Goal: Task Accomplishment & Management: Manage account settings

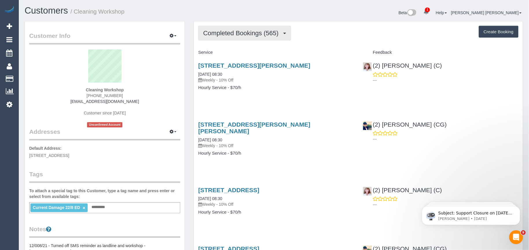
click at [260, 36] on span "Completed Bookings (565)" at bounding box center [242, 32] width 78 height 7
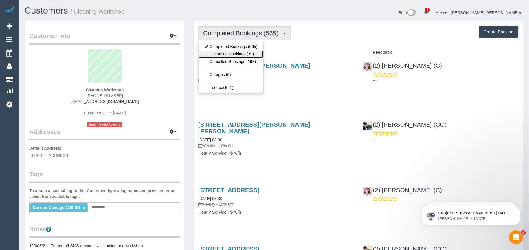
click at [234, 51] on link "Upcoming Bookings (39)" at bounding box center [230, 54] width 65 height 8
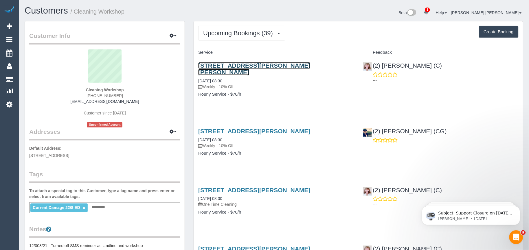
click at [240, 65] on link "2 Bardolph Street, Glen Iris, VIC 3146" at bounding box center [254, 68] width 112 height 13
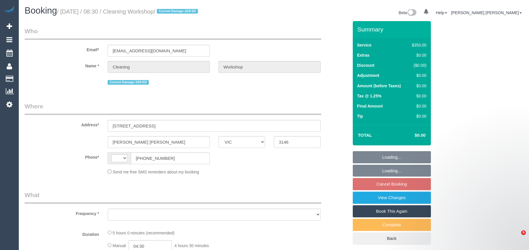
select select "VIC"
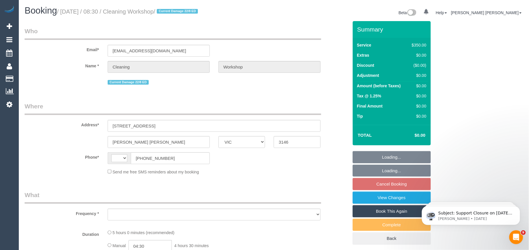
select select "string:AU"
select select "object:530"
select select "300"
select select "number:28"
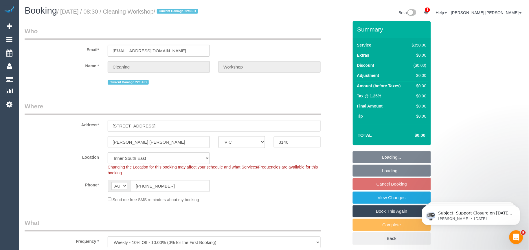
select select "object:1432"
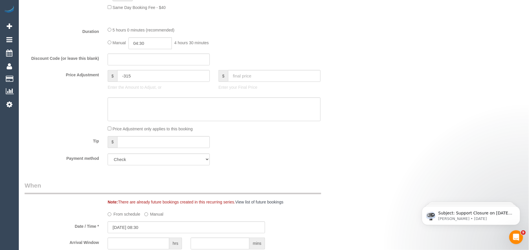
scroll to position [901, 0]
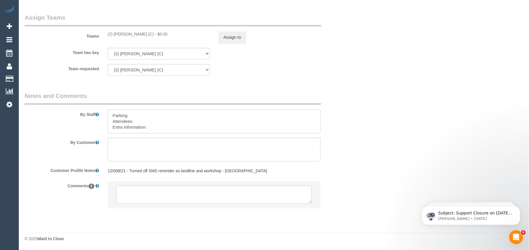
click at [167, 127] on textarea at bounding box center [214, 122] width 213 height 24
paste textarea "The candidates for [DATE] are [PERSON_NAME] (Co) [PHONE_NUMBER], [PERSON_NAME] …"
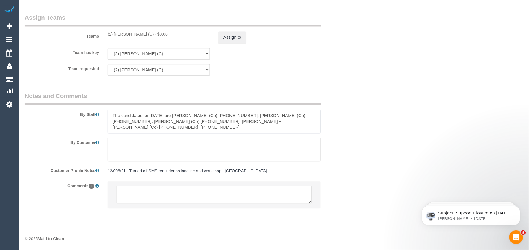
click at [154, 124] on textarea at bounding box center [214, 122] width 213 height 24
click at [113, 113] on textarea at bounding box center [214, 122] width 213 height 24
paste textarea "Candidates Details:"
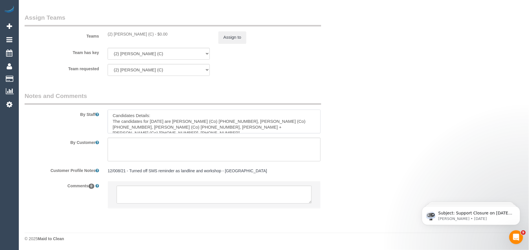
click at [151, 118] on textarea at bounding box center [214, 122] width 213 height 24
click at [113, 115] on textarea at bounding box center [214, 122] width 213 height 24
paste textarea "Workshop Customer's Name and Contact No.:"
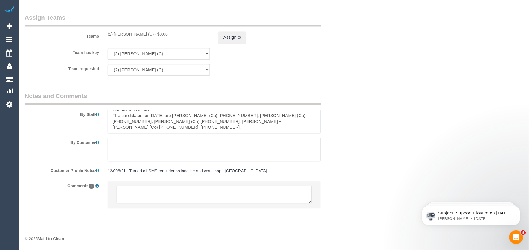
drag, startPoint x: 176, startPoint y: 115, endPoint x: 113, endPoint y: 116, distance: 63.6
click at [113, 116] on textarea at bounding box center [214, 122] width 213 height 24
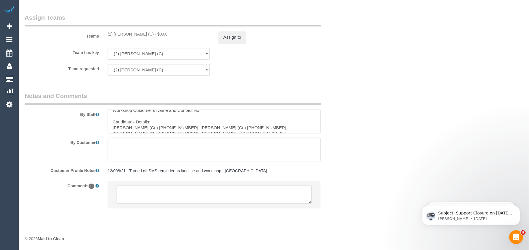
scroll to position [0, 0]
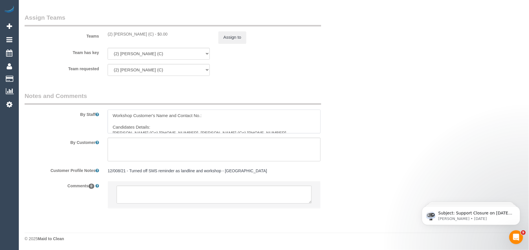
click at [120, 118] on textarea at bounding box center [214, 122] width 213 height 24
click at [121, 120] on textarea at bounding box center [214, 122] width 213 height 24
paste textarea "Ash"
paste textarea "410220974"
type textarea "Workshop Customer's Name and Contact No.: Ash - [PHONE_NUMBER] Candidates Detai…"
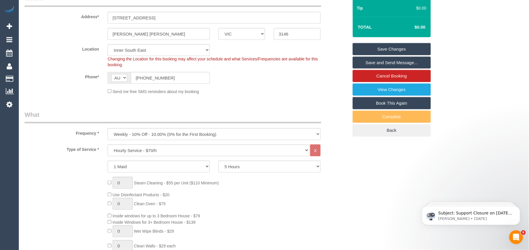
scroll to position [67, 0]
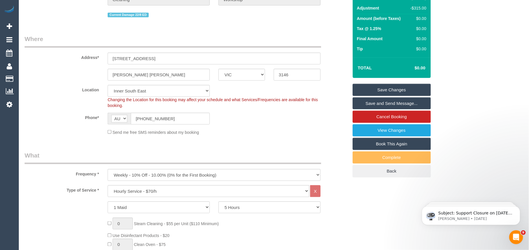
click at [368, 91] on link "Save Changes" at bounding box center [392, 90] width 78 height 12
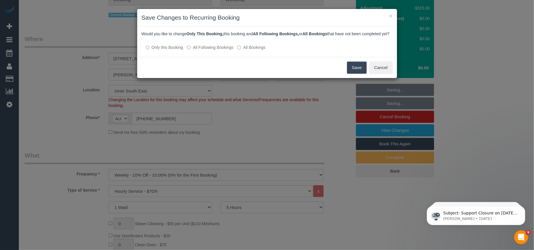
click at [363, 74] on button "Save" at bounding box center [357, 68] width 20 height 12
